Goal: Task Accomplishment & Management: Manage account settings

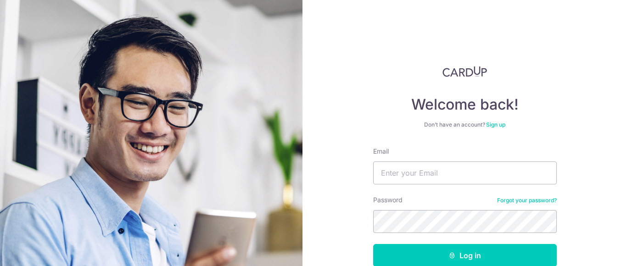
type input "[EMAIL_ADDRESS][DOMAIN_NAME]"
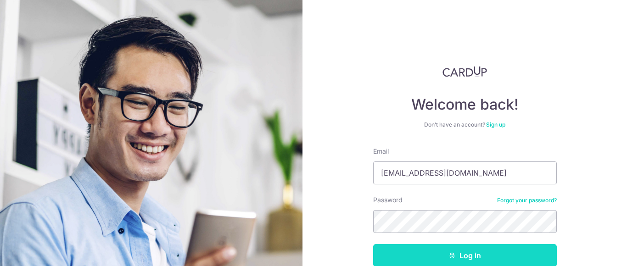
click at [399, 254] on button "Log in" at bounding box center [465, 255] width 184 height 23
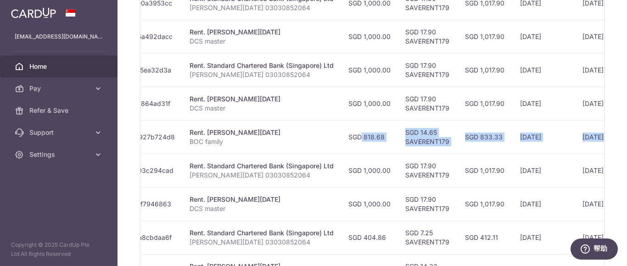
scroll to position [0, 237]
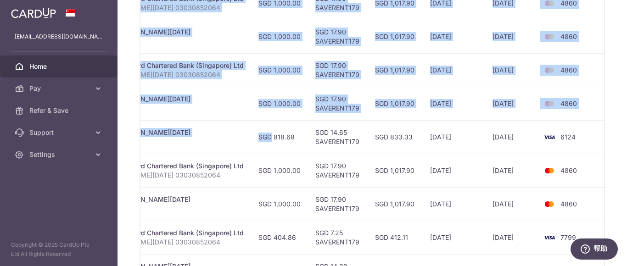
drag, startPoint x: 490, startPoint y: 137, endPoint x: 609, endPoint y: 143, distance: 118.5
click at [609, 143] on div "× Pause Schedule Pause all future payments in this series Pause just this one p…" at bounding box center [371, 133] width 509 height 266
click at [585, 146] on td "6124" at bounding box center [572, 136] width 70 height 33
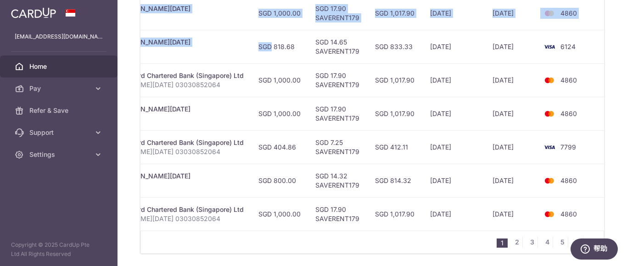
scroll to position [413, 0]
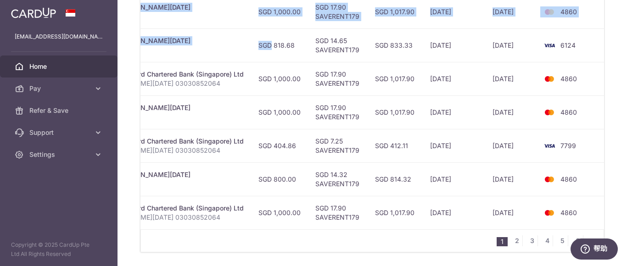
click at [595, 115] on td "4860" at bounding box center [572, 111] width 70 height 33
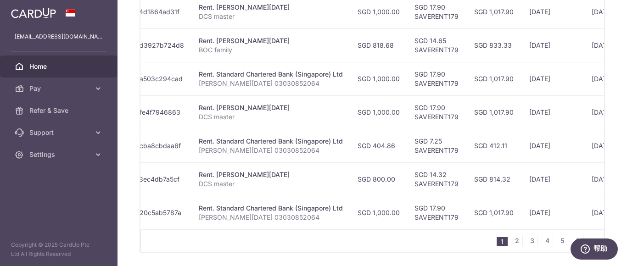
scroll to position [0, 0]
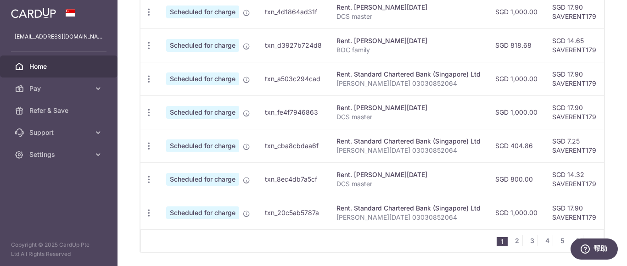
drag, startPoint x: 412, startPoint y: 146, endPoint x: 123, endPoint y: 143, distance: 289.1
click at [123, 143] on div "× Pause Schedule Pause all future payments in this series Pause just this one p…" at bounding box center [371, 133] width 509 height 266
click at [515, 145] on td "SGD 404.86" at bounding box center [516, 145] width 57 height 33
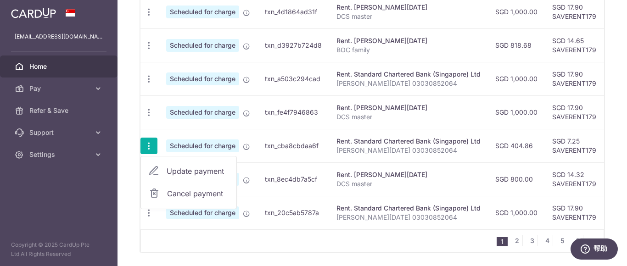
click at [195, 173] on span "Update payment" at bounding box center [198, 171] width 62 height 11
radio input "true"
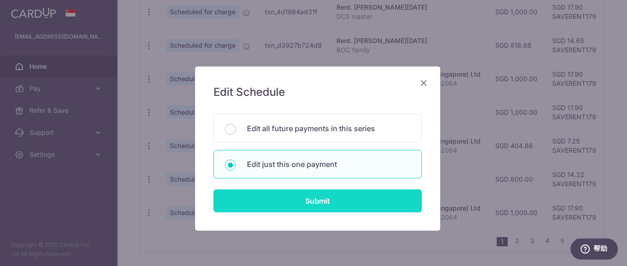
click at [339, 205] on input "Submit" at bounding box center [317, 200] width 208 height 23
radio input "true"
type input "404.86"
type input "[DATE]"
type input "[PERSON_NAME][DATE] 03030852064"
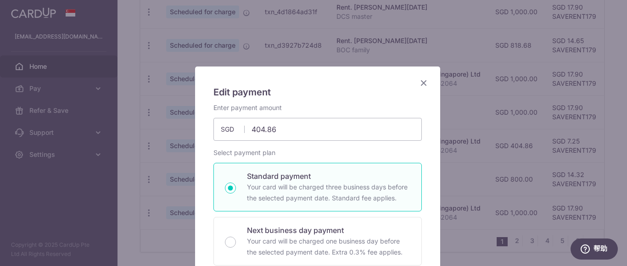
type input "SAVERENT179"
type input "384.41"
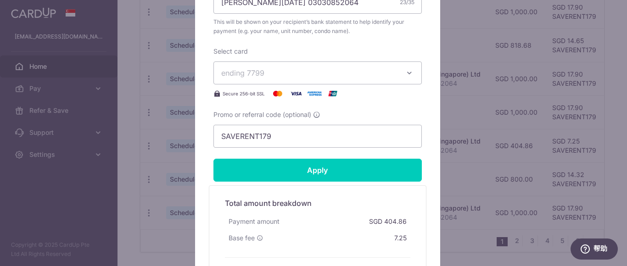
scroll to position [413, 0]
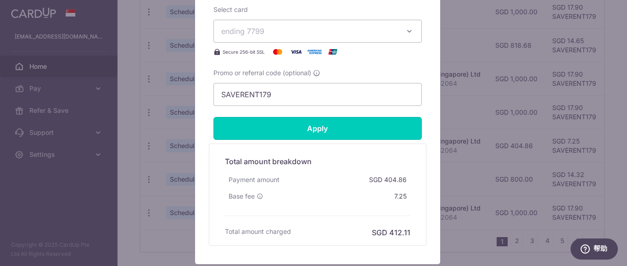
click at [357, 133] on input "Apply" at bounding box center [317, 128] width 208 height 23
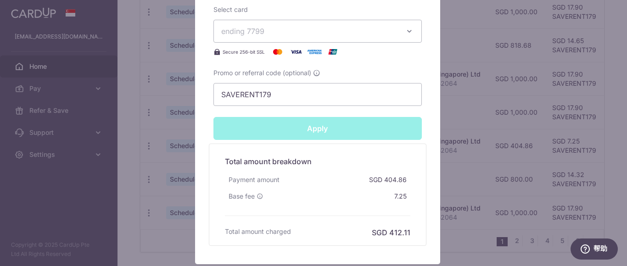
type input "Successfully Applied"
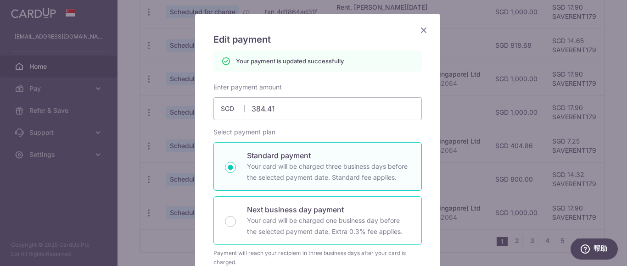
scroll to position [0, 0]
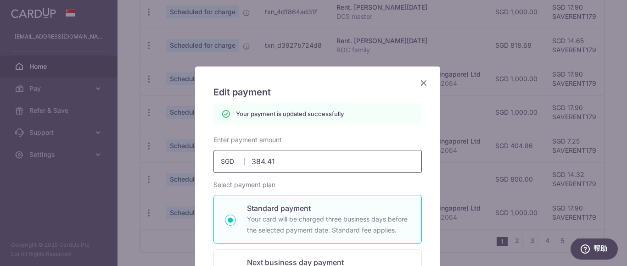
click at [292, 161] on input "384.41" at bounding box center [317, 161] width 208 height 23
type input "384.42"
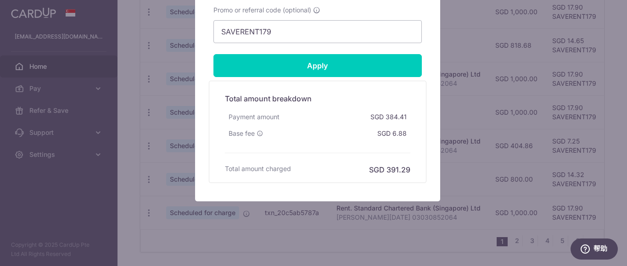
scroll to position [478, 0]
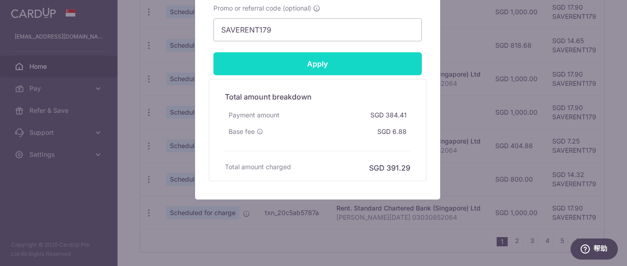
click at [335, 68] on input "Apply" at bounding box center [317, 63] width 208 height 23
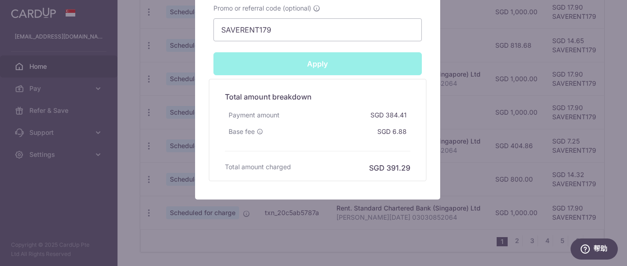
type input "Successfully Applied"
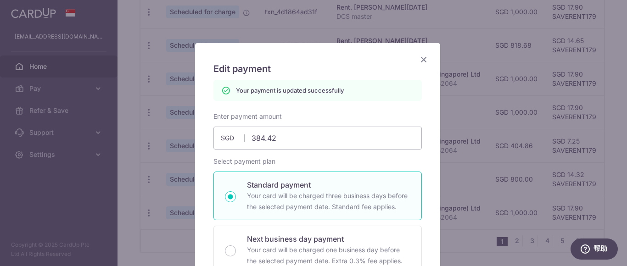
scroll to position [0, 0]
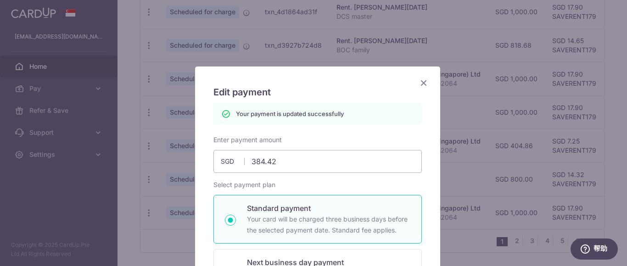
click at [418, 81] on icon "Close" at bounding box center [423, 82] width 11 height 11
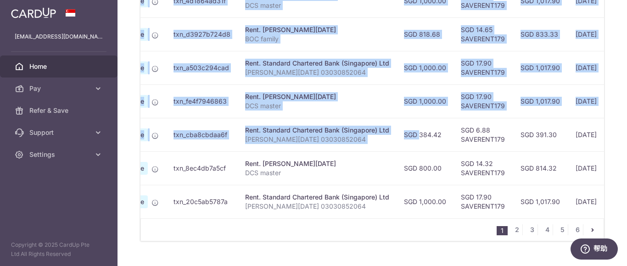
scroll to position [0, 237]
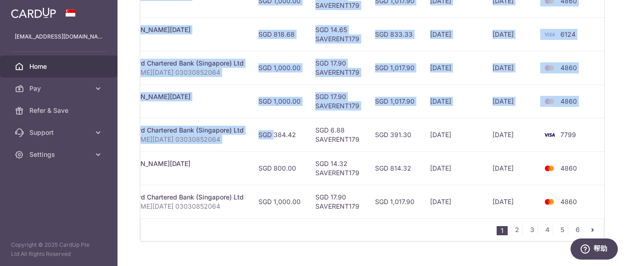
drag, startPoint x: 497, startPoint y: 135, endPoint x: 598, endPoint y: 139, distance: 101.5
click at [608, 138] on div "× Pause Schedule Pause all future payments in this series Pause just this one p…" at bounding box center [371, 133] width 509 height 266
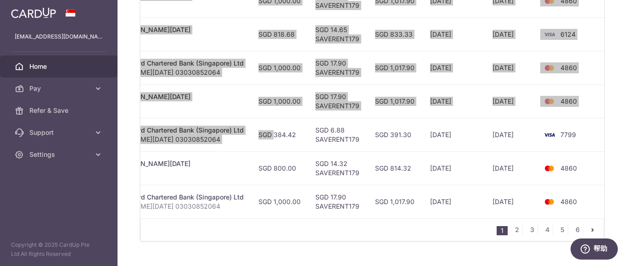
click at [596, 141] on body "xiaoxuej@yahoo.com.sg Home Pay Payments Recipients Cards Refer & Save Support F…" at bounding box center [313, 133] width 627 height 266
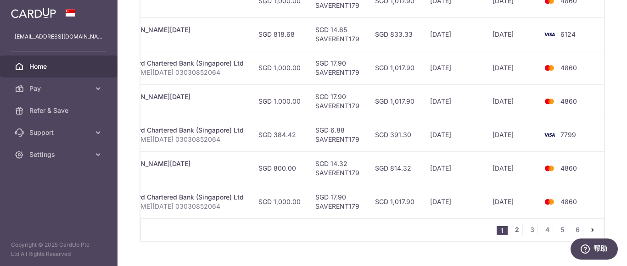
click at [513, 232] on link "2" at bounding box center [516, 229] width 11 height 11
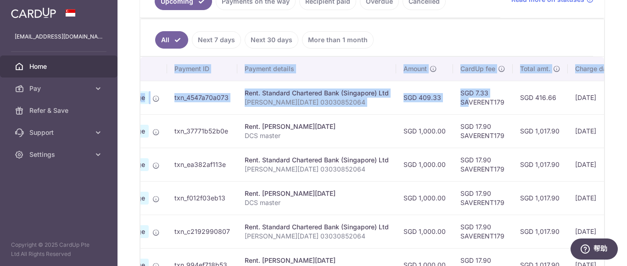
scroll to position [0, 235]
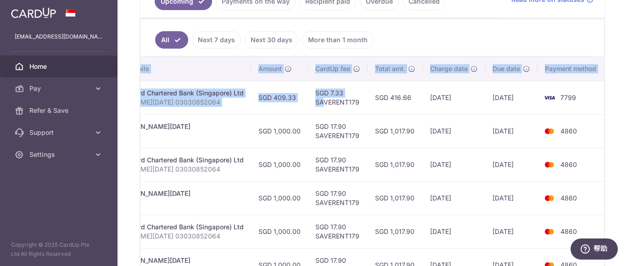
drag, startPoint x: 557, startPoint y: 98, endPoint x: 605, endPoint y: 111, distance: 50.2
click at [626, 103] on div "× Pause Schedule Pause all future payments in this series Pause just this one p…" at bounding box center [371, 133] width 509 height 266
click at [583, 115] on td "4860" at bounding box center [572, 130] width 70 height 33
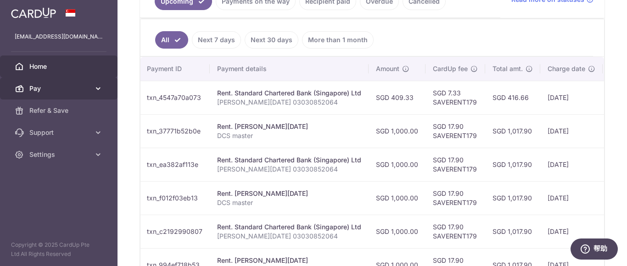
scroll to position [0, 0]
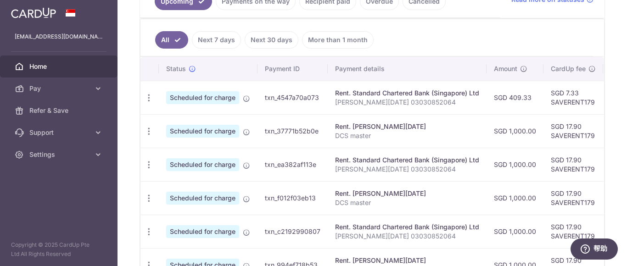
drag, startPoint x: 525, startPoint y: 99, endPoint x: 193, endPoint y: 96, distance: 331.7
click at [107, 78] on main "xiaoxuej@yahoo.com.sg Home Pay Payments Recipients Cards Refer & Save Support F…" at bounding box center [313, 133] width 627 height 266
drag, startPoint x: 288, startPoint y: 104, endPoint x: 275, endPoint y: 106, distance: 13.0
click at [289, 105] on td "txn_4547a70a073" at bounding box center [292, 97] width 70 height 33
click at [147, 97] on icon "button" at bounding box center [149, 98] width 10 height 10
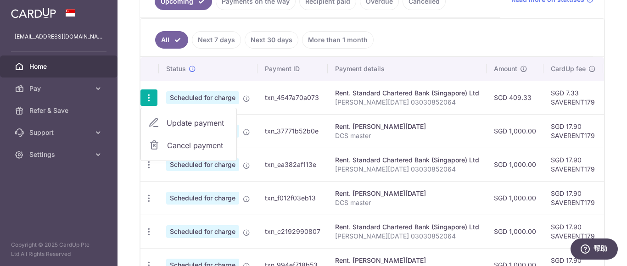
click at [191, 124] on span "Update payment" at bounding box center [198, 122] width 62 height 11
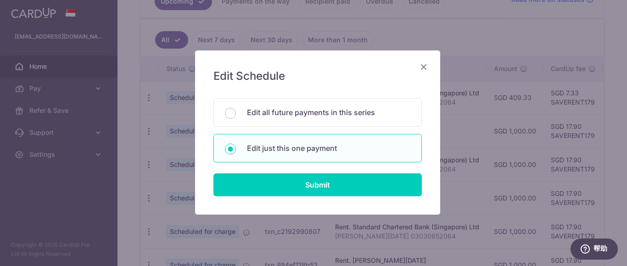
scroll to position [31, 0]
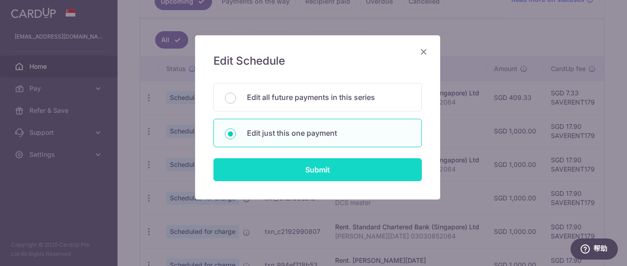
click at [339, 174] on input "Submit" at bounding box center [317, 169] width 208 height 23
radio input "true"
type input "409.33"
type input "08/09/2025"
type input "[PERSON_NAME][DATE] 03030852064"
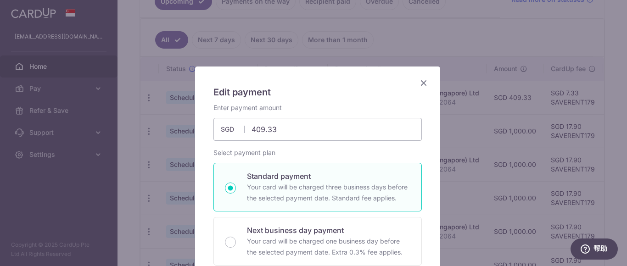
type input "SAVERENT179"
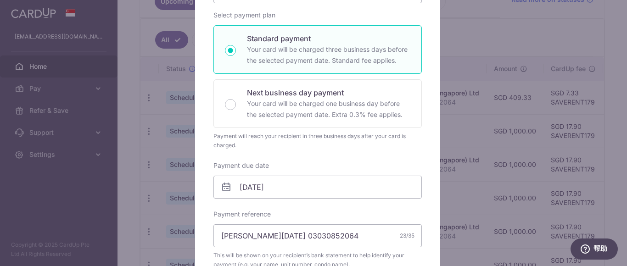
scroll to position [184, 0]
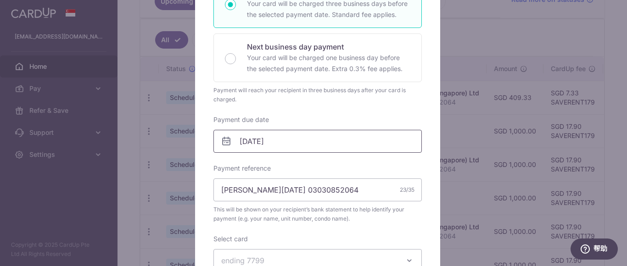
click at [312, 143] on input "08/09/2025" at bounding box center [317, 141] width 208 height 23
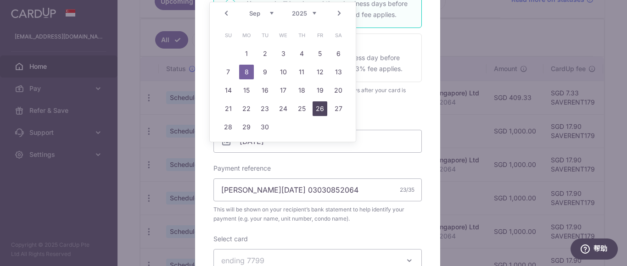
click at [320, 109] on link "26" at bounding box center [319, 108] width 15 height 15
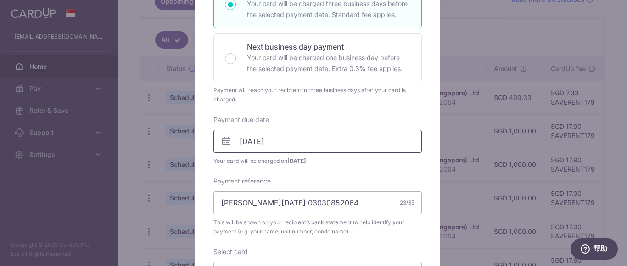
click at [320, 142] on body "xiaoxuej@yahoo.com.sg Home Pay Payments Recipients Cards Refer & Save Support F…" at bounding box center [313, 133] width 627 height 266
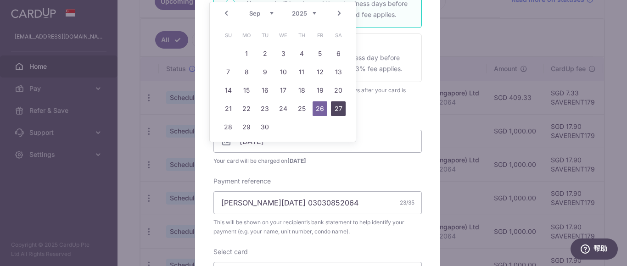
click at [339, 107] on link "27" at bounding box center [338, 108] width 15 height 15
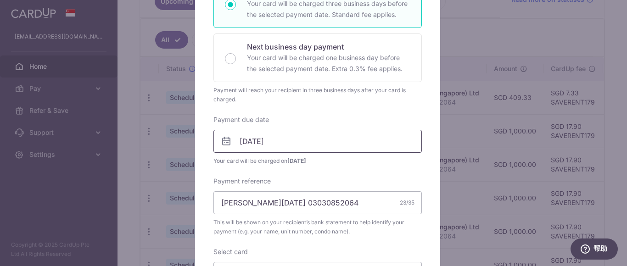
click at [321, 143] on input "27/09/2025" at bounding box center [317, 141] width 208 height 23
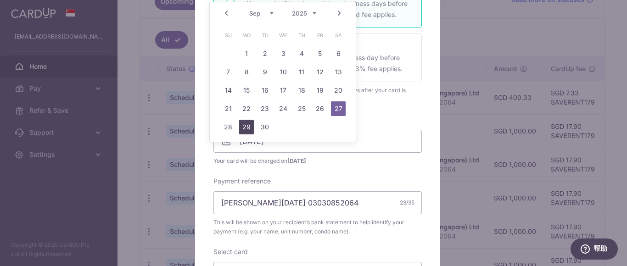
click at [244, 127] on link "29" at bounding box center [246, 127] width 15 height 15
type input "29/09/2025"
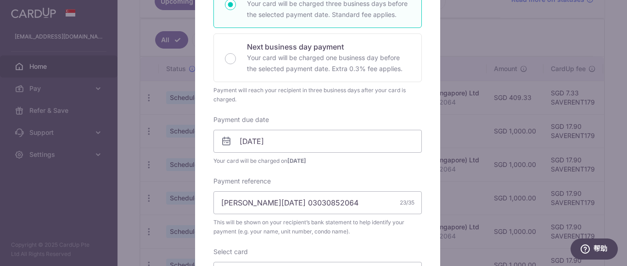
click at [407, 118] on div "Payment due date 29/09/2025 Your card will be charged on 24/09/2025" at bounding box center [317, 140] width 208 height 50
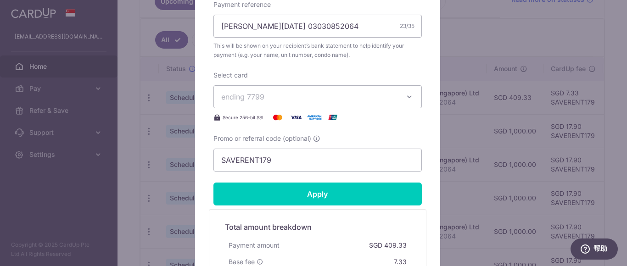
scroll to position [413, 0]
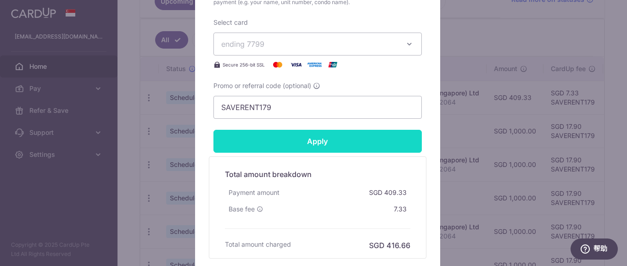
click at [351, 143] on input "Apply" at bounding box center [317, 141] width 208 height 23
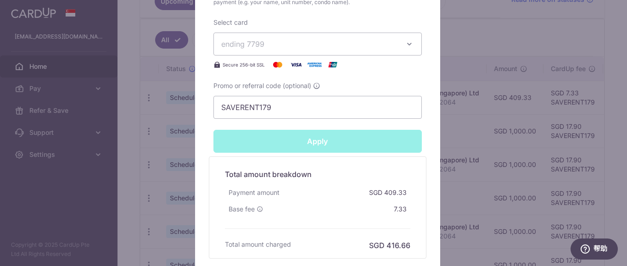
type input "Successfully Applied"
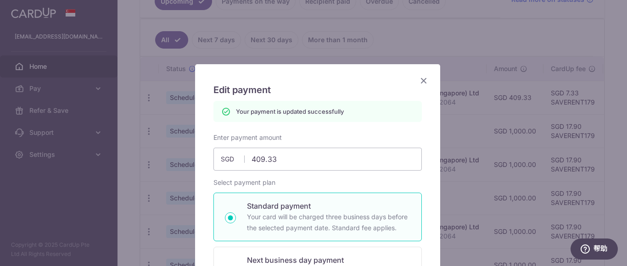
scroll to position [0, 0]
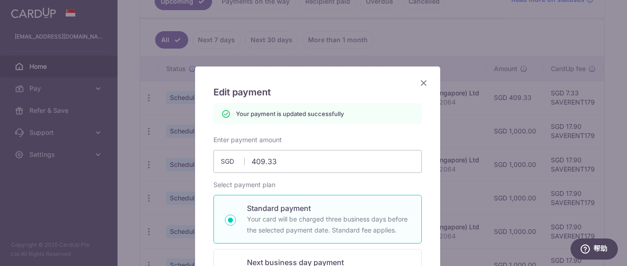
click at [418, 82] on icon "Close" at bounding box center [423, 82] width 11 height 11
